Goal: Task Accomplishment & Management: Manage account settings

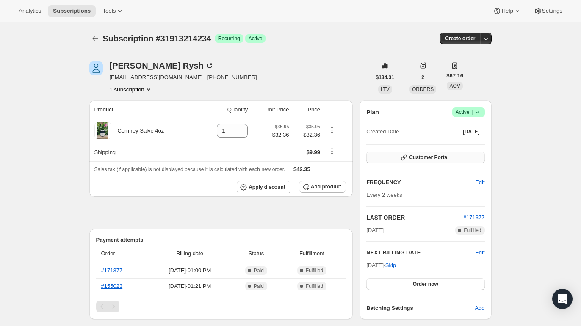
click at [443, 158] on span "Customer Portal" at bounding box center [428, 157] width 39 height 7
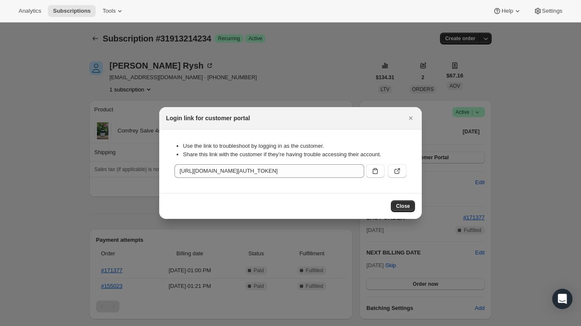
click at [378, 163] on div ":rc0:" at bounding box center [385, 169] width 44 height 17
click at [375, 167] on icon ":rc0:" at bounding box center [375, 171] width 8 height 8
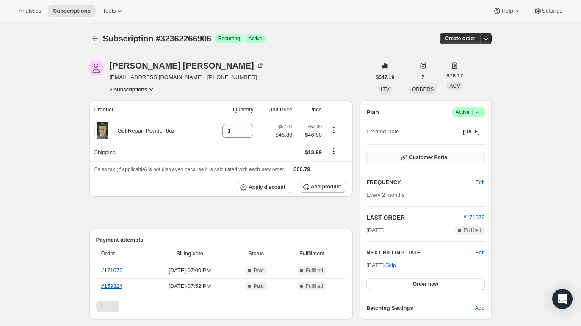
click at [396, 159] on button "Customer Portal" at bounding box center [426, 158] width 118 height 12
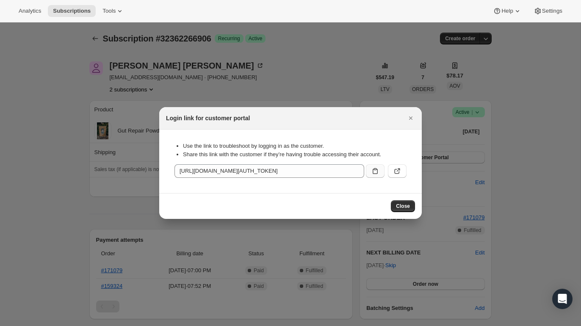
click at [378, 173] on icon ":rbt:" at bounding box center [375, 171] width 8 height 8
